Goal: Information Seeking & Learning: Learn about a topic

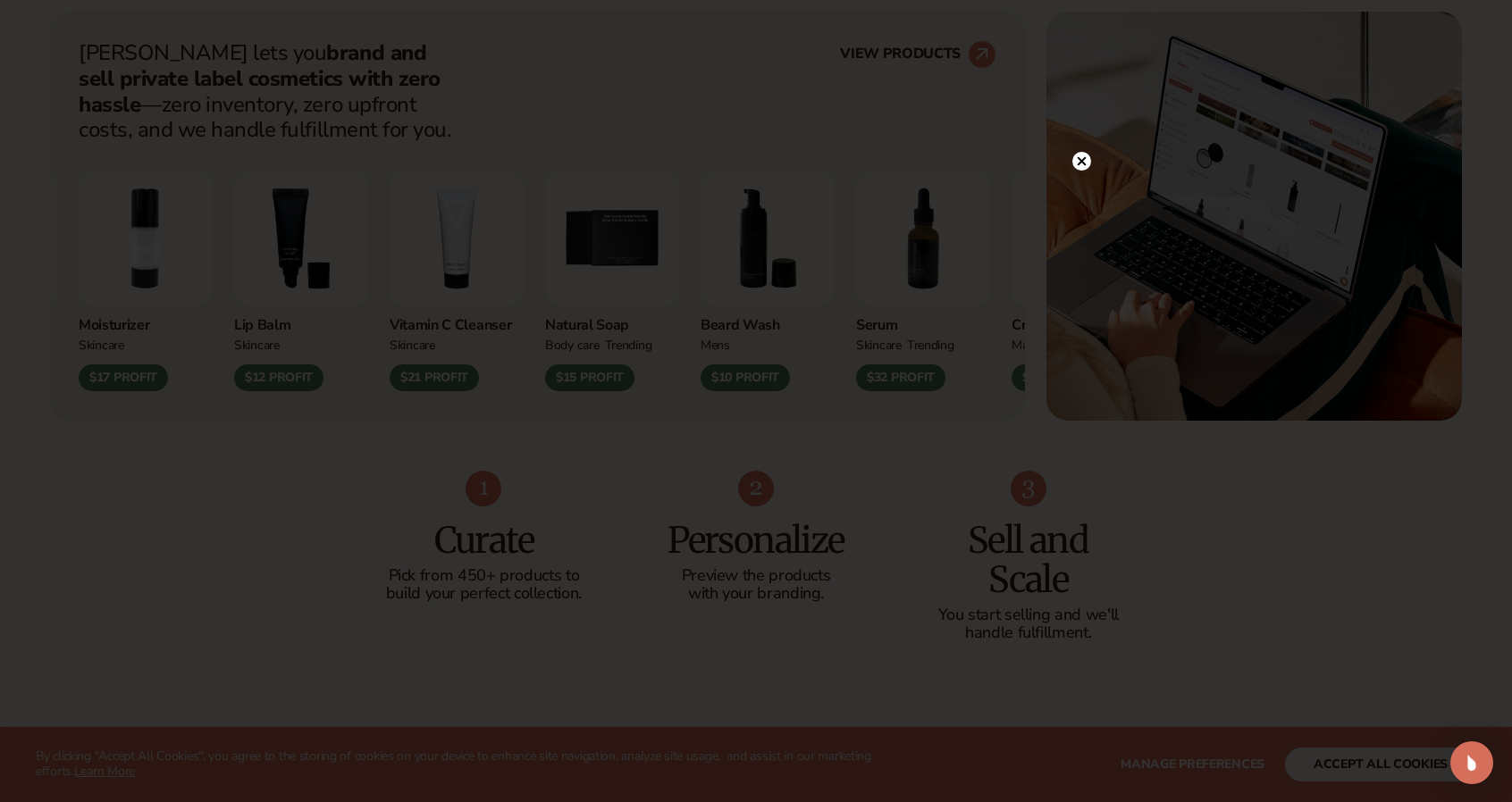
scroll to position [731, 0]
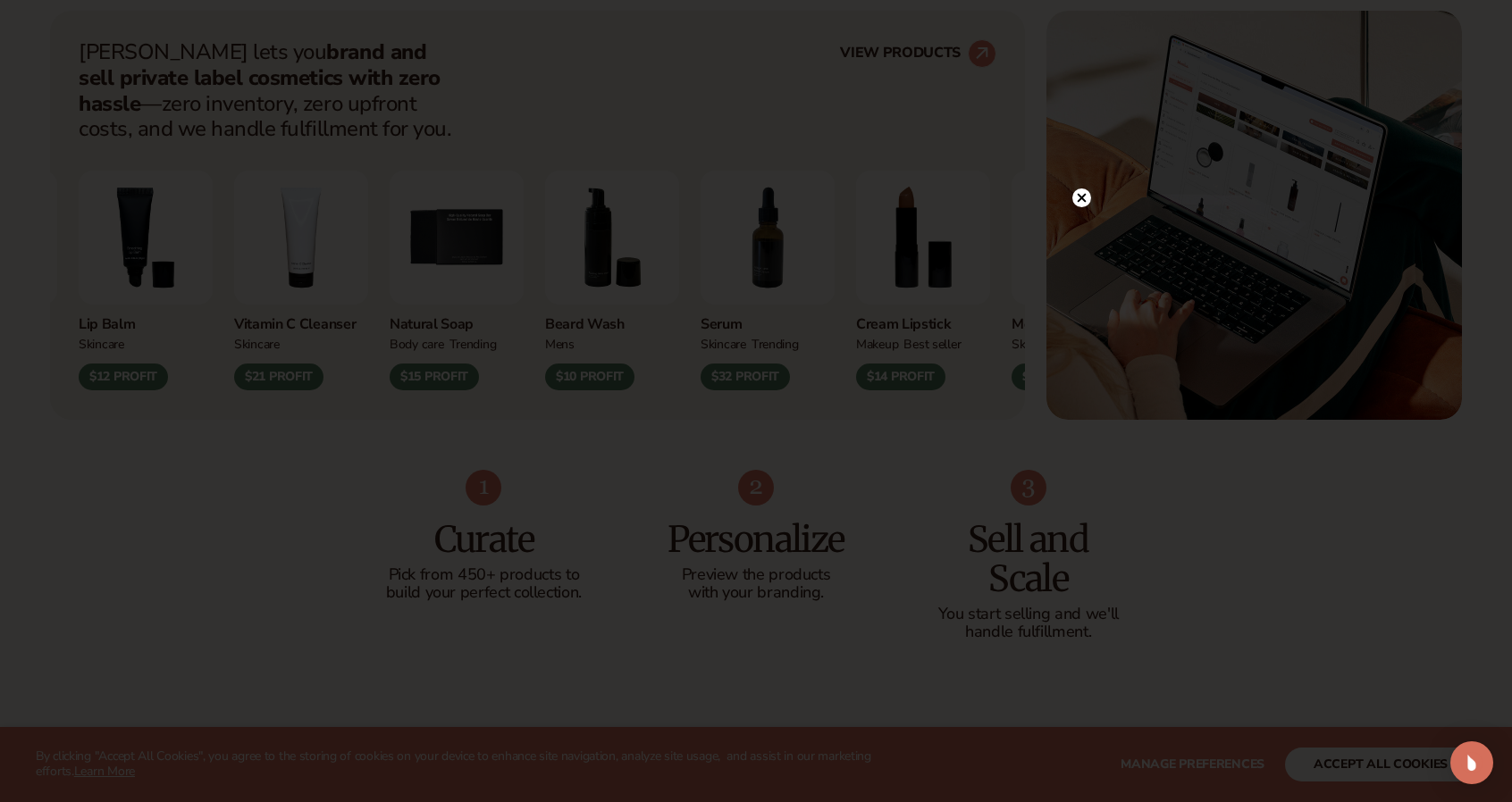
click at [1083, 163] on div at bounding box center [756, 401] width 1512 height 802
click at [1087, 196] on circle at bounding box center [1081, 197] width 19 height 19
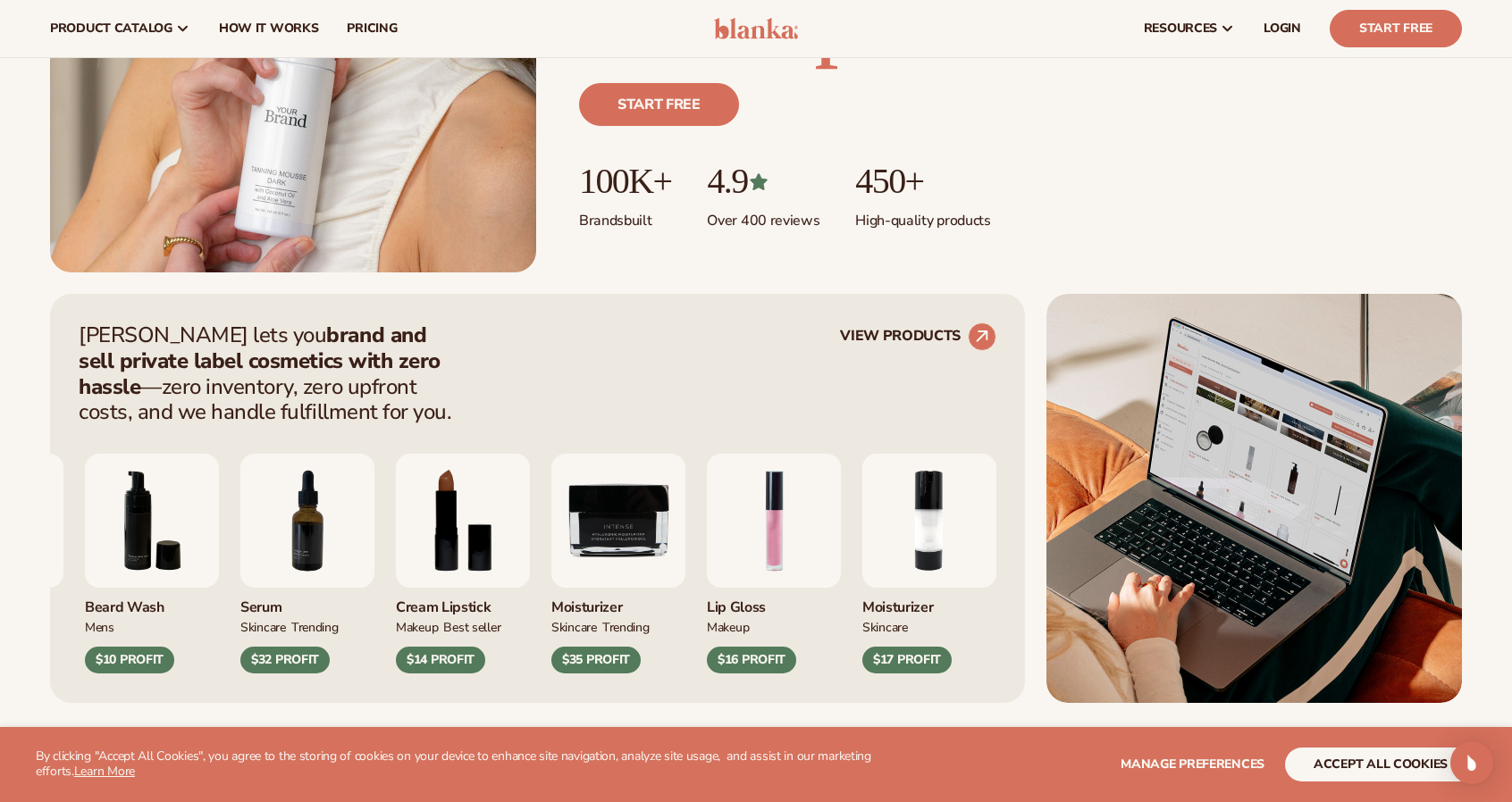
scroll to position [0, 0]
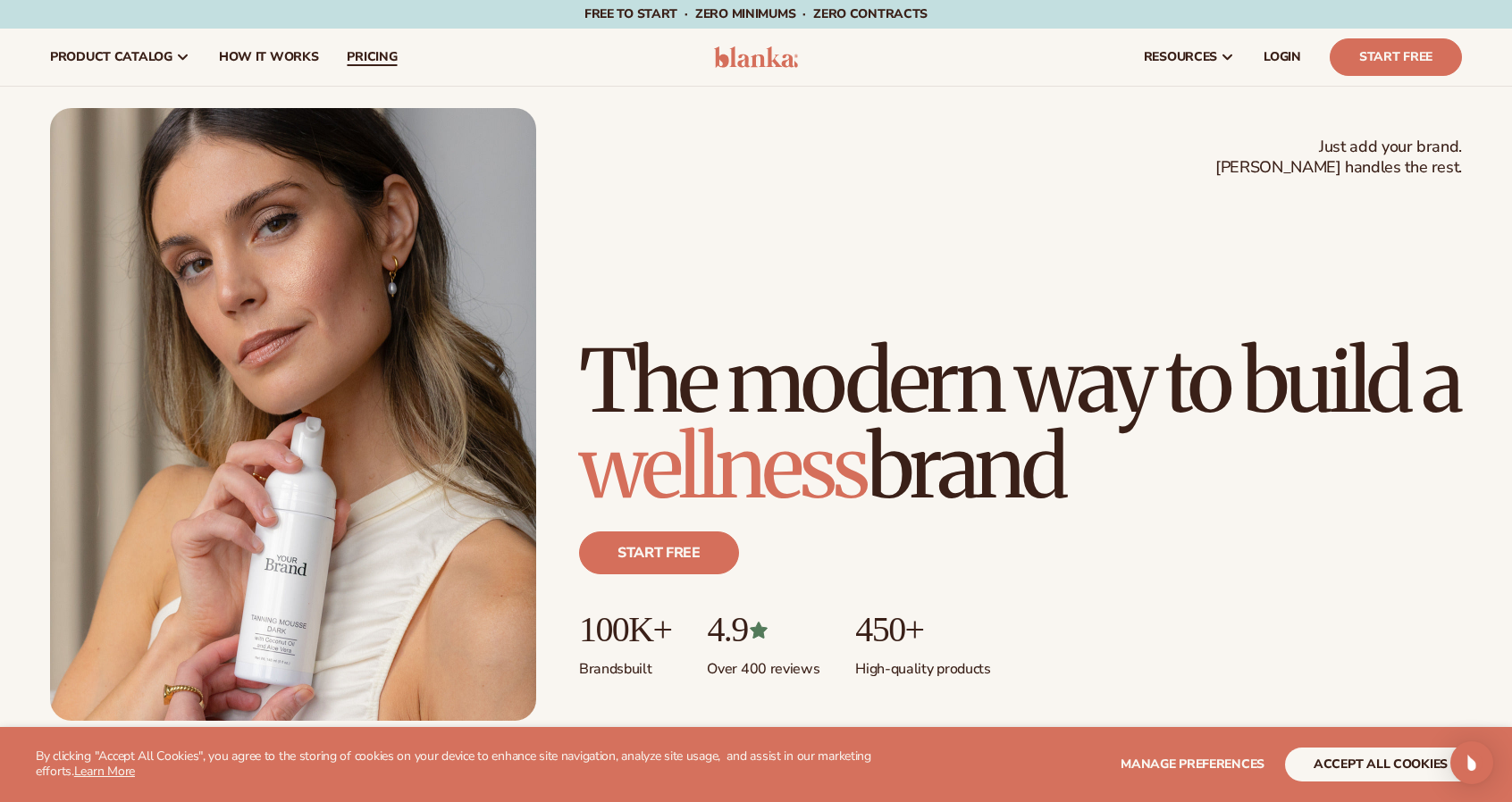
click at [374, 60] on span "pricing" at bounding box center [371, 57] width 50 height 14
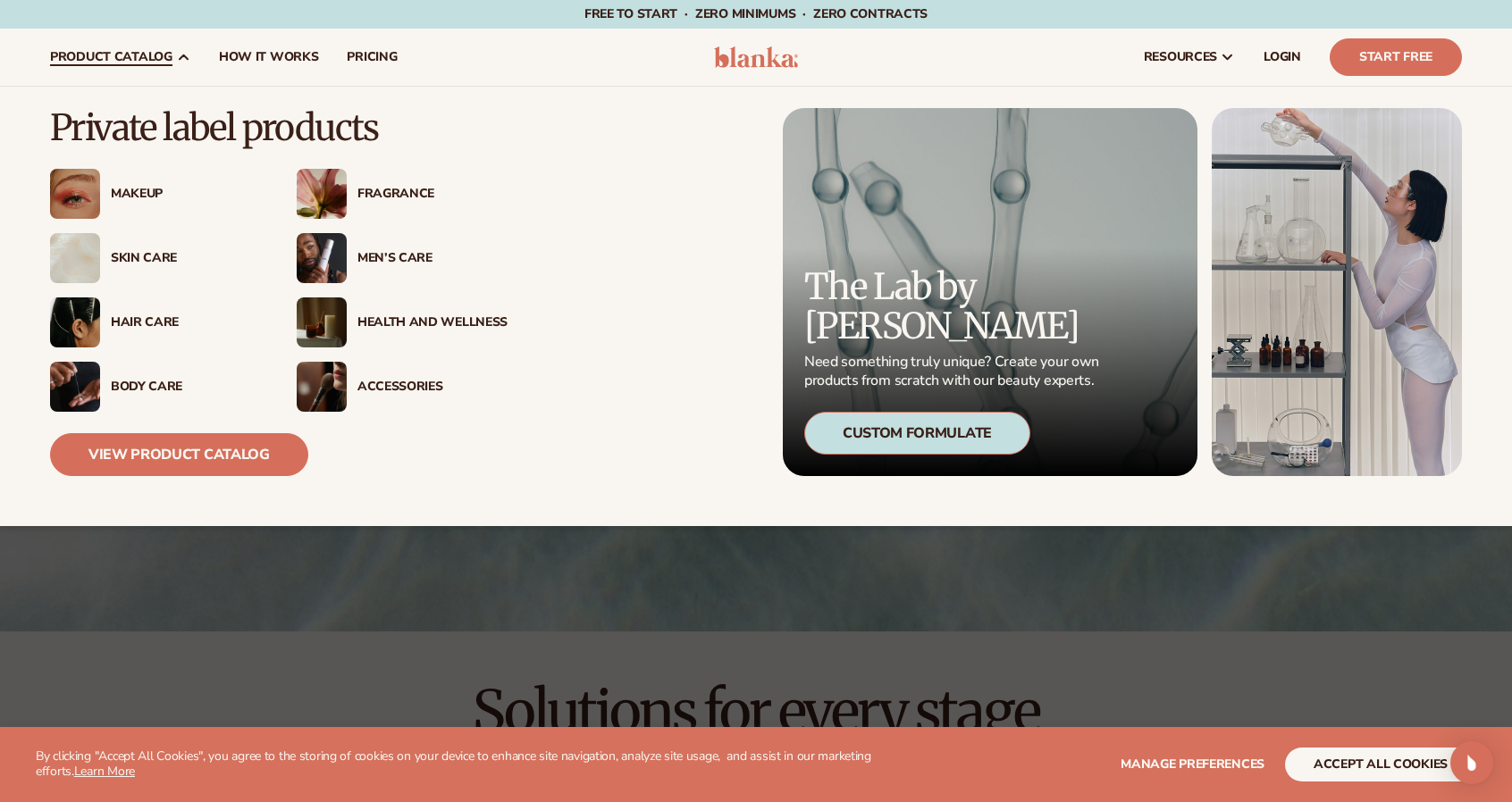
click at [611, 401] on div "Private label products Makeup" at bounding box center [351, 293] width 604 height 368
drag, startPoint x: 611, startPoint y: 401, endPoint x: 1228, endPoint y: 57, distance: 706.4
click at [1228, 57] on icon at bounding box center [1227, 57] width 14 height 14
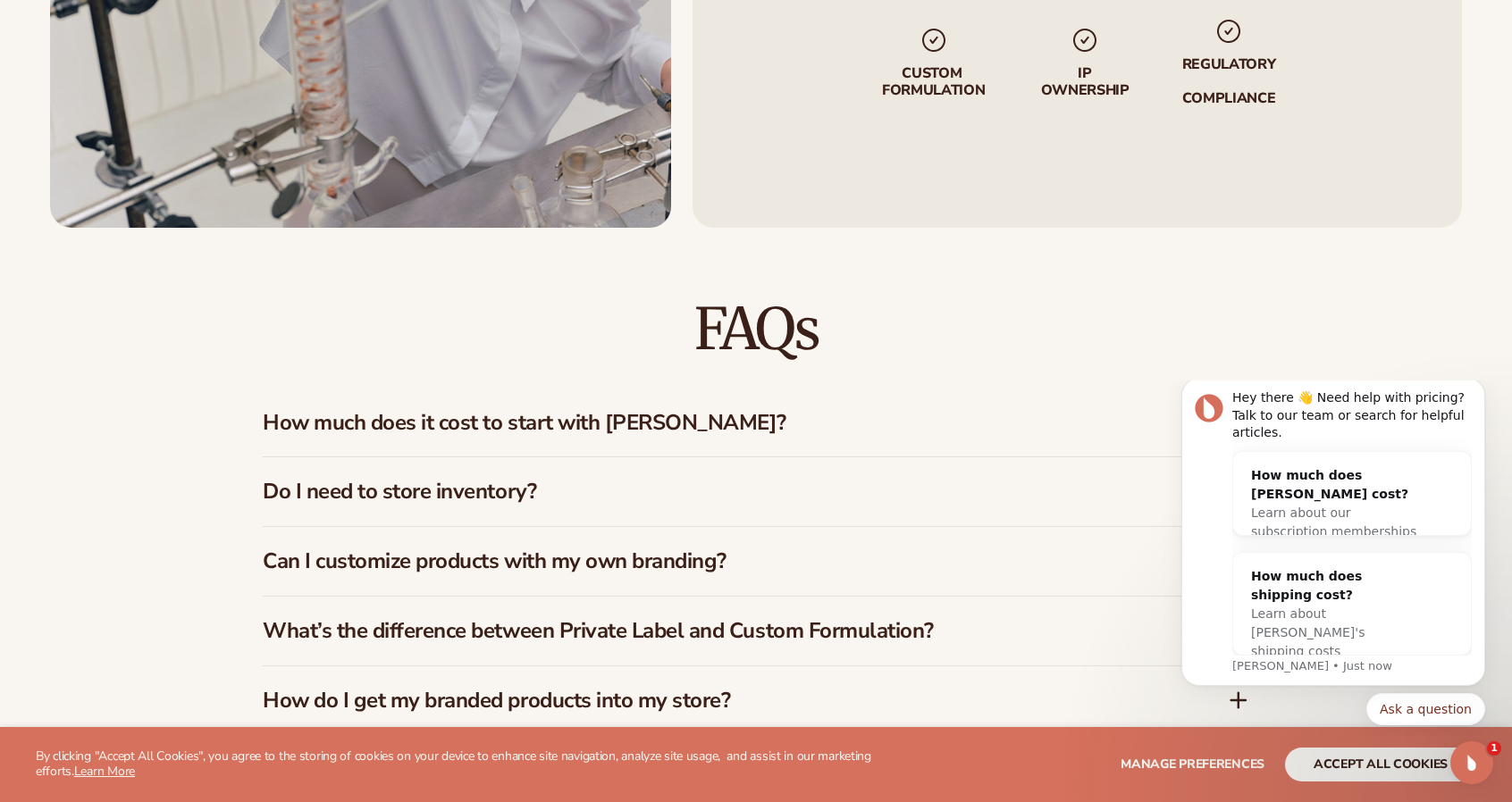
scroll to position [2485, 0]
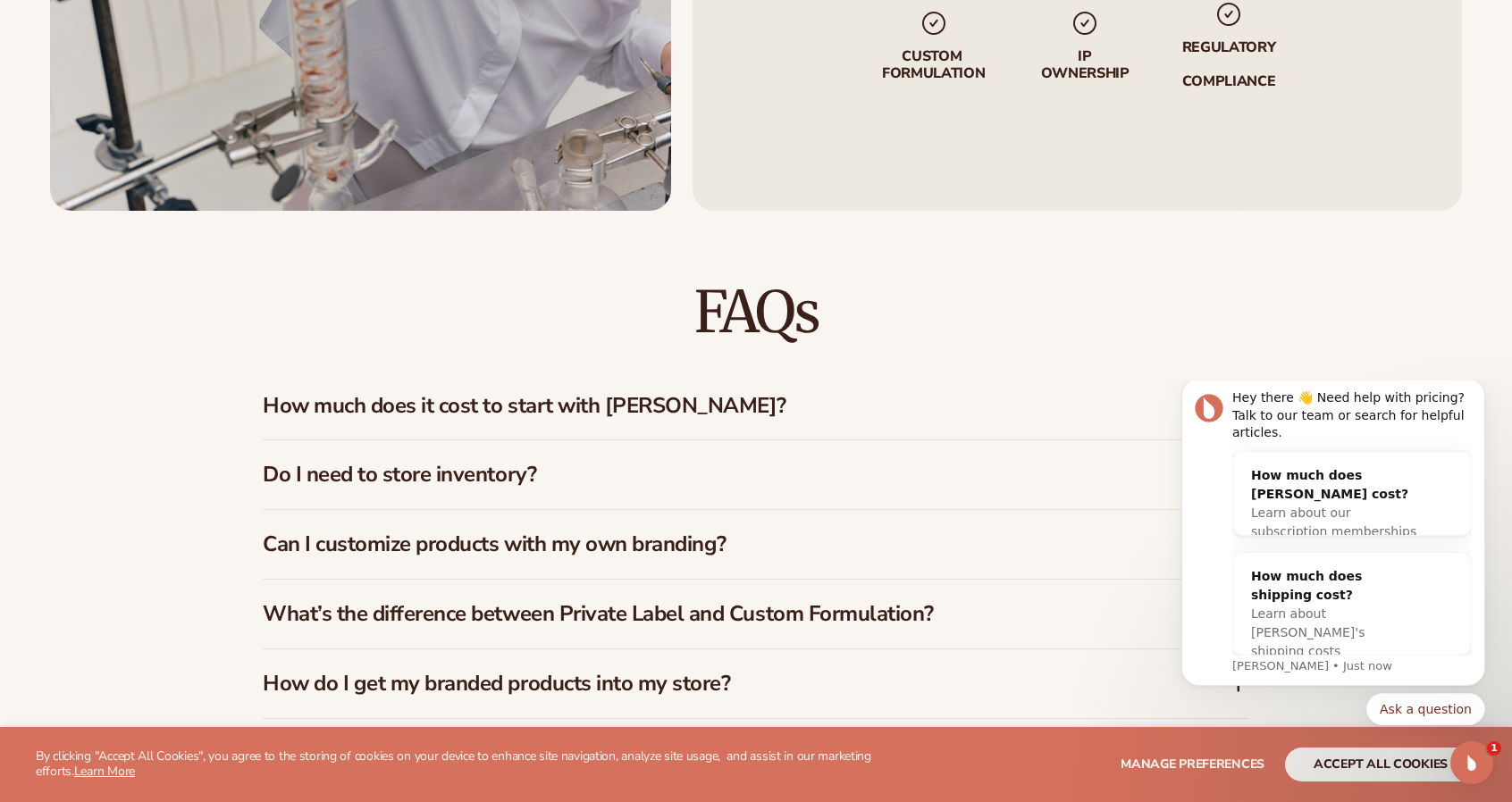
click at [413, 534] on h3 "Can I customize products with my own branding?" at bounding box center [719, 544] width 912 height 26
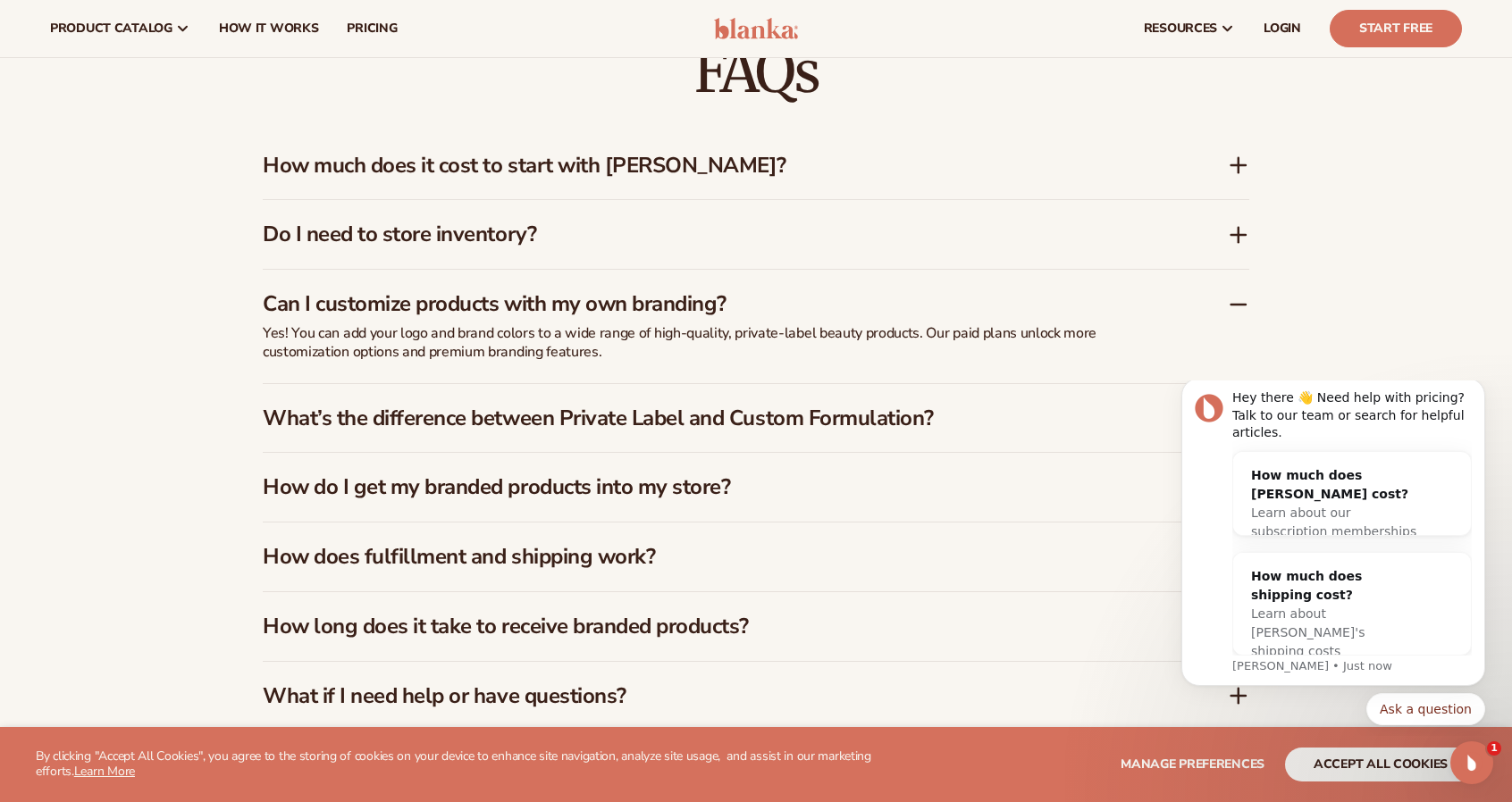
scroll to position [2688, 0]
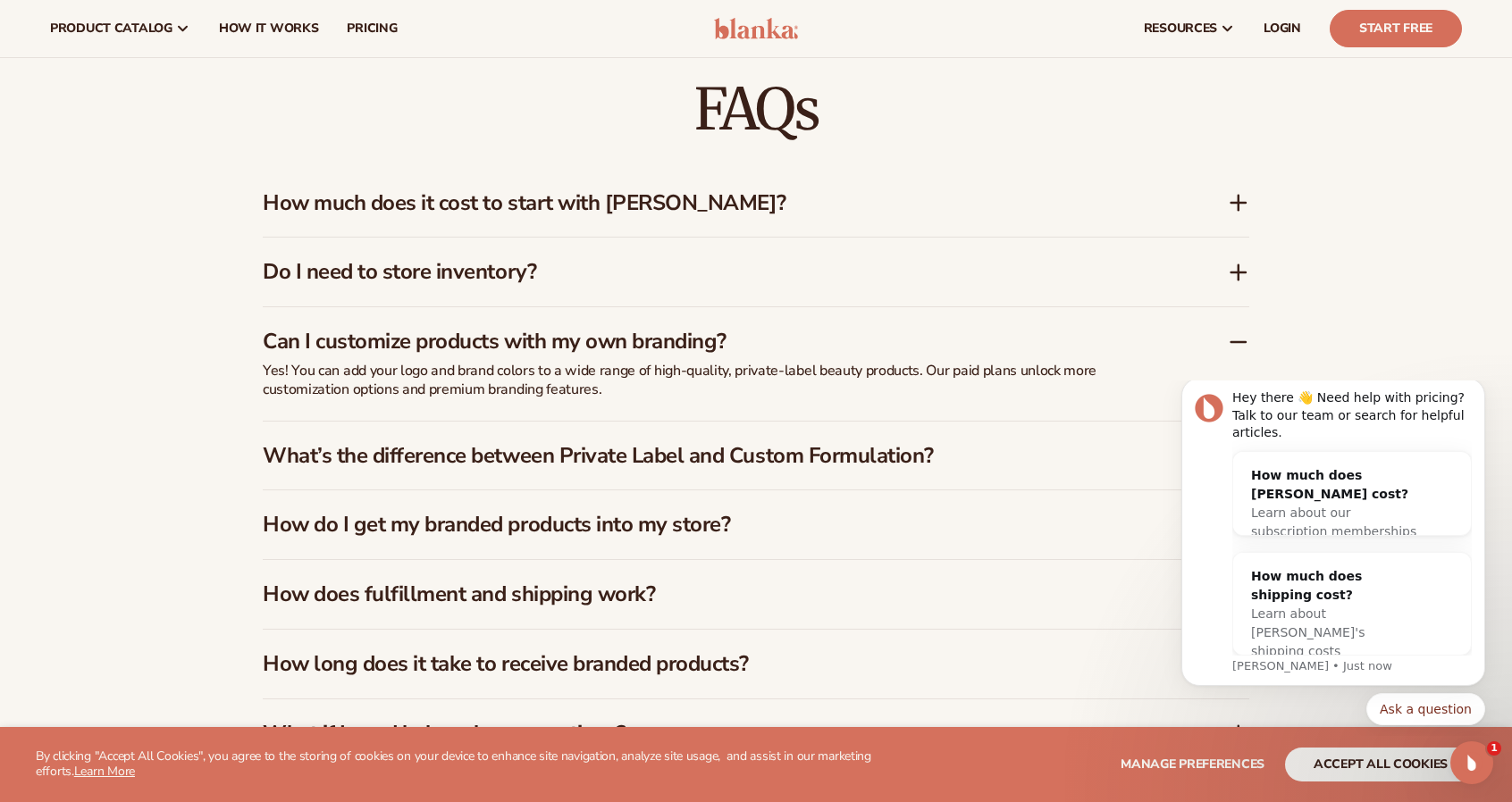
click at [379, 262] on h3 "Do I need to store inventory?" at bounding box center [719, 272] width 912 height 26
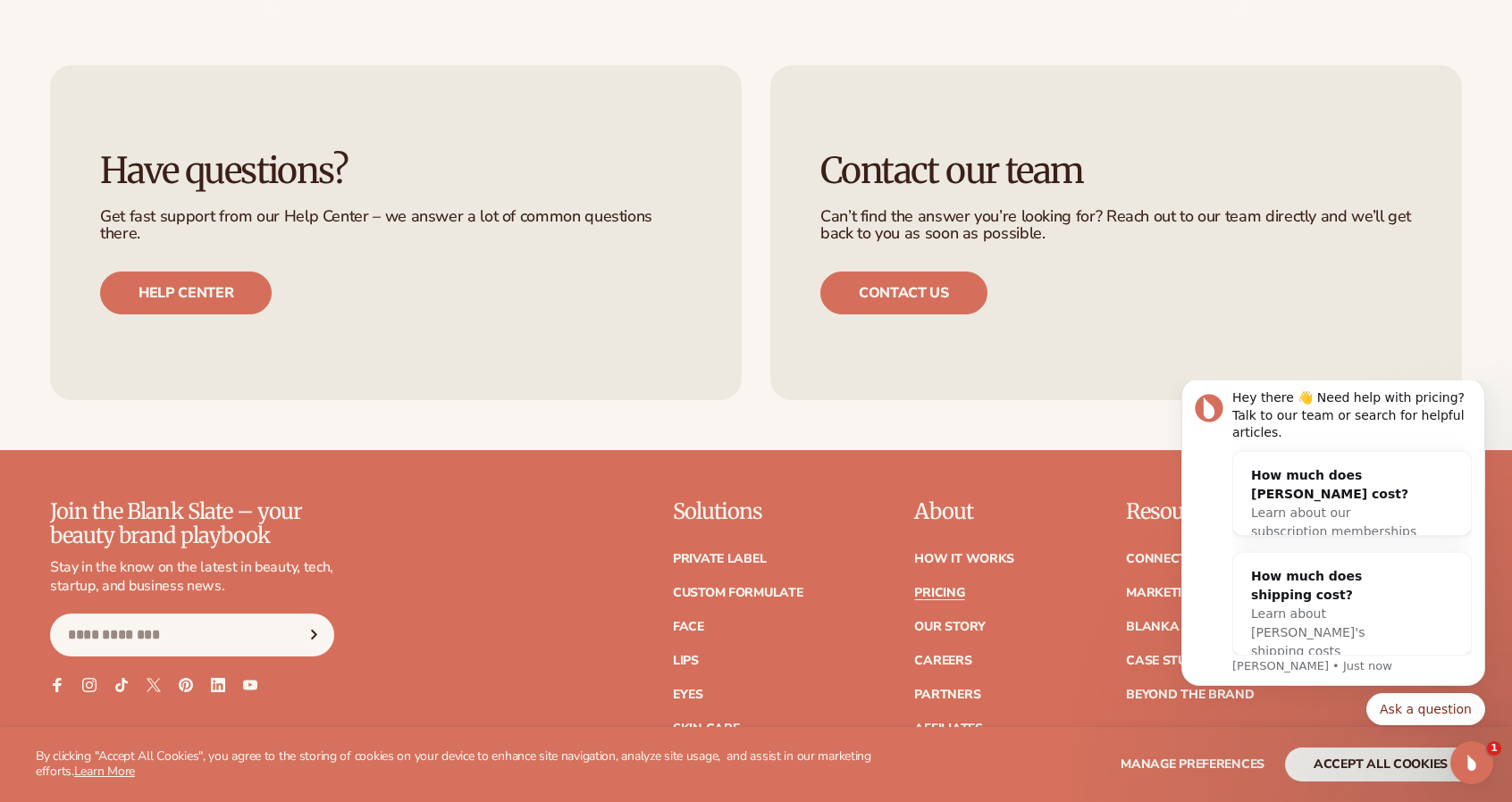
scroll to position [3519, 0]
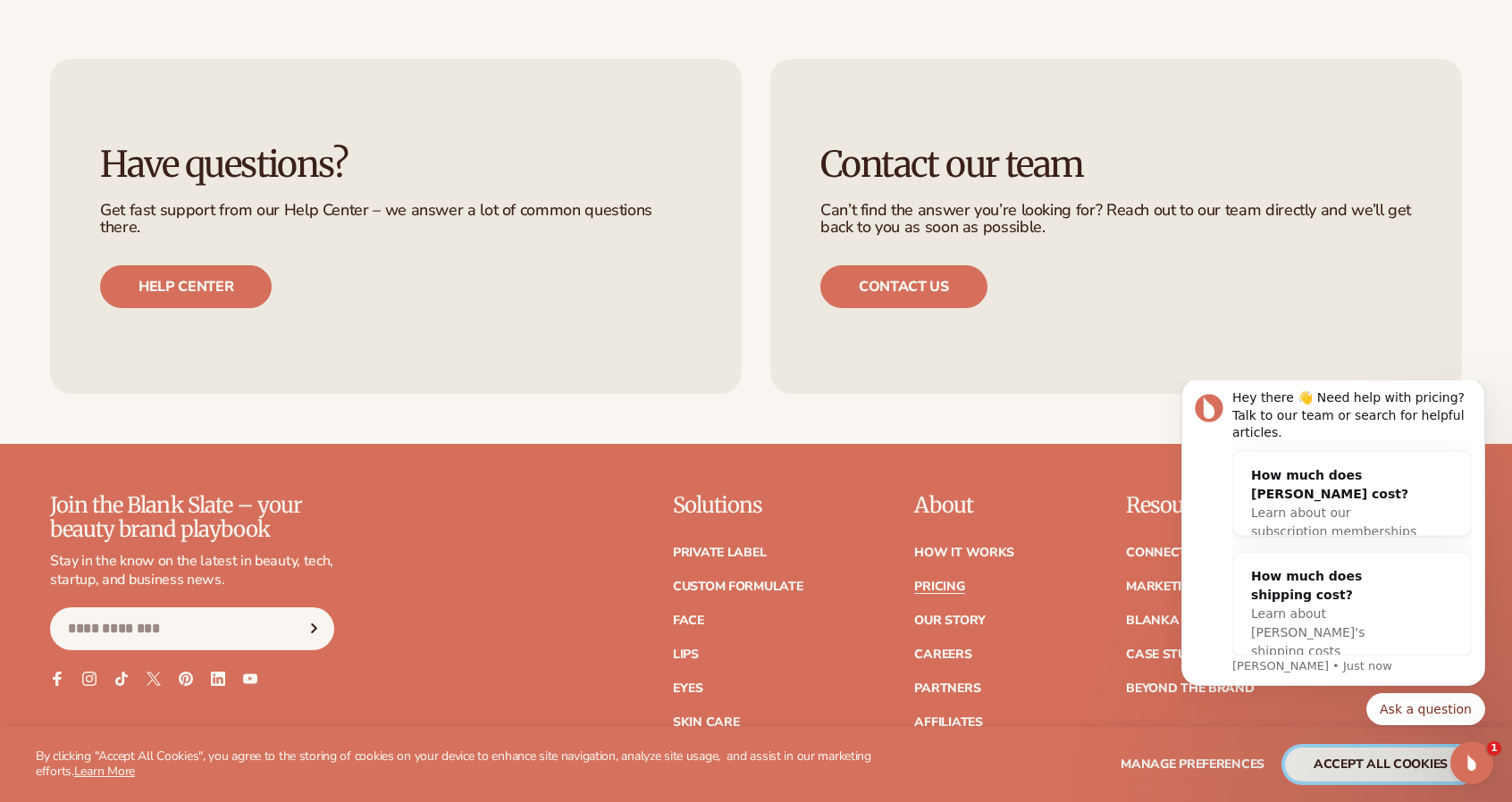
click at [1355, 766] on button "accept all cookies" at bounding box center [1381, 764] width 191 height 34
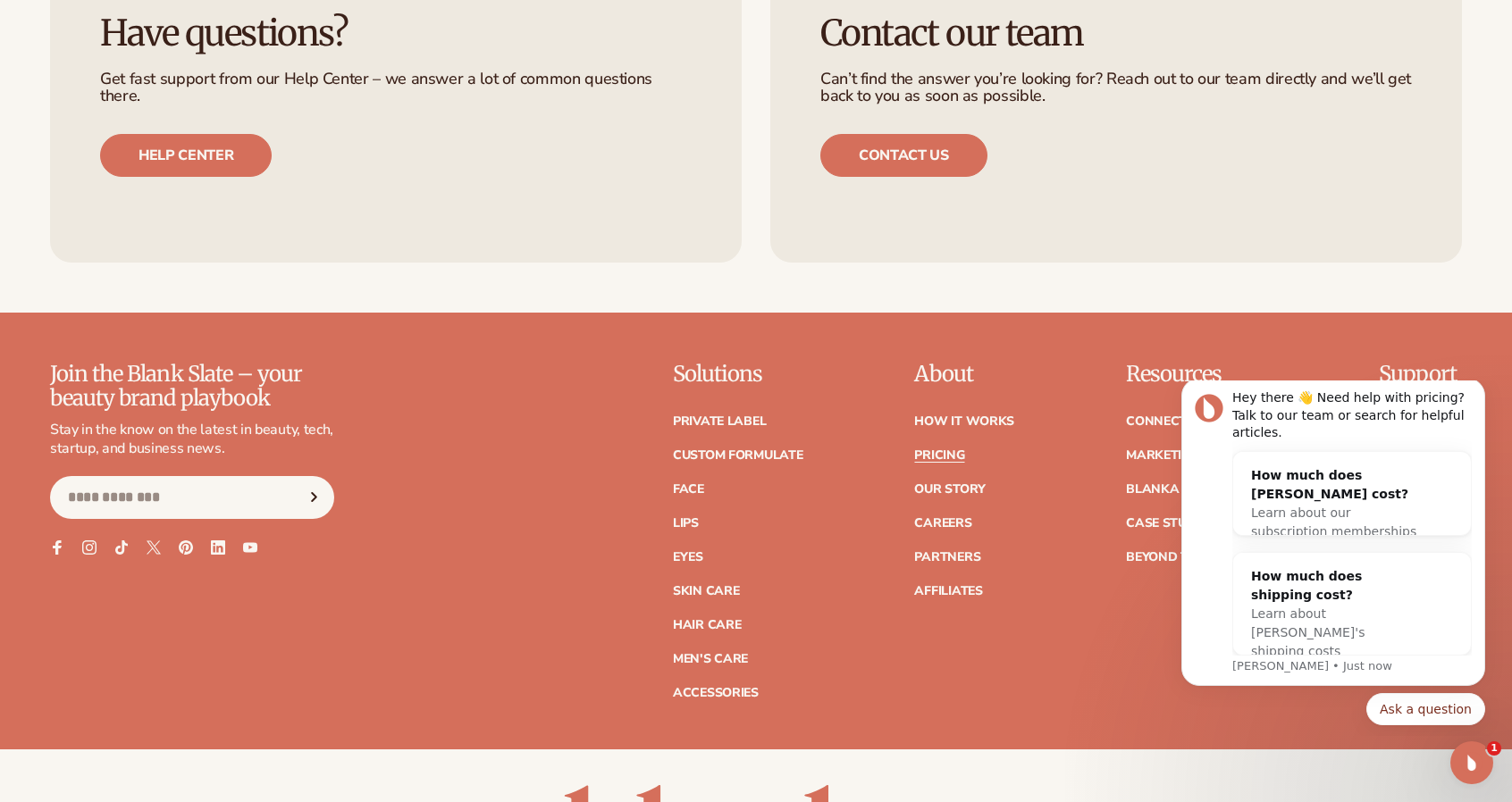
scroll to position [3898, 0]
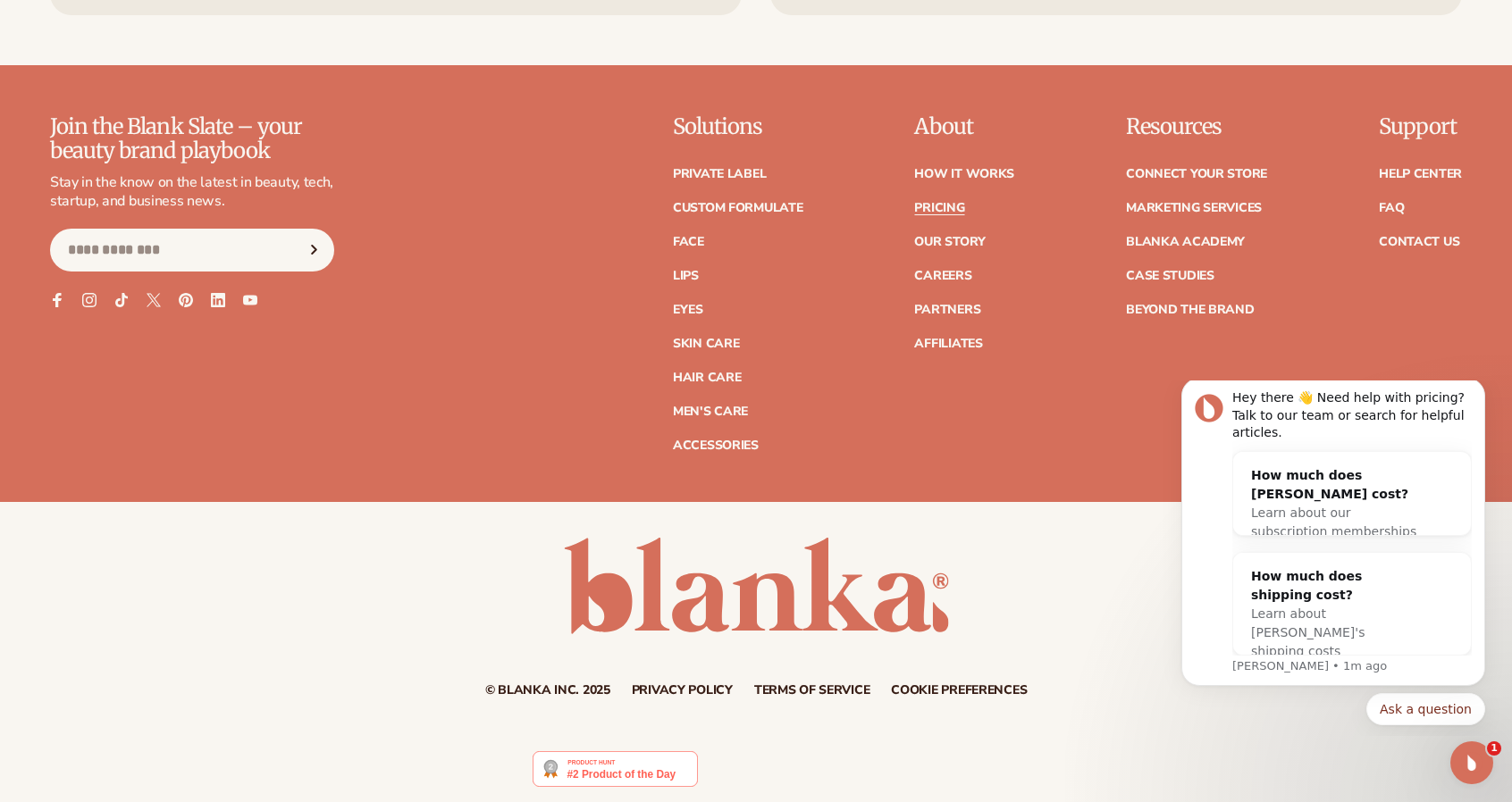
drag, startPoint x: 425, startPoint y: 331, endPoint x: 343, endPoint y: 414, distance: 116.7
click at [343, 414] on div "Join the Blank Slate – your beauty brand playbook Stay in the know on the lates…" at bounding box center [756, 284] width 1411 height 336
click at [946, 240] on link "Our Story" at bounding box center [949, 242] width 71 height 13
